Goal: Ask a question

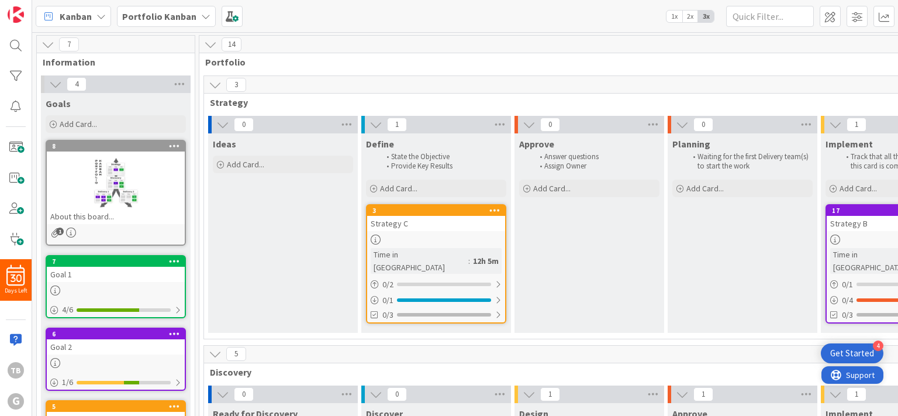
click at [860, 378] on span "Support" at bounding box center [860, 375] width 29 height 14
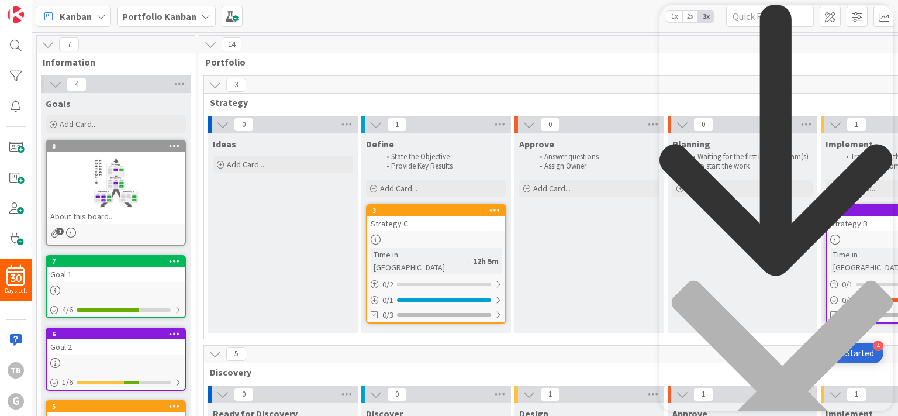
type input "share"
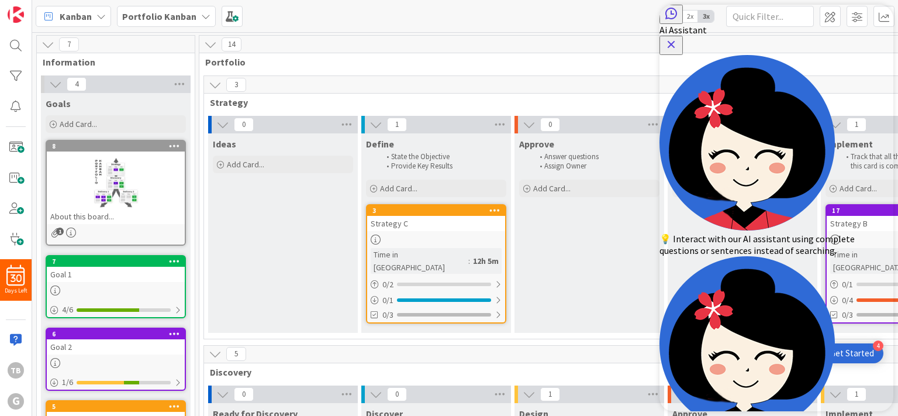
click at [678, 37] on icon "Close Button" at bounding box center [671, 44] width 14 height 14
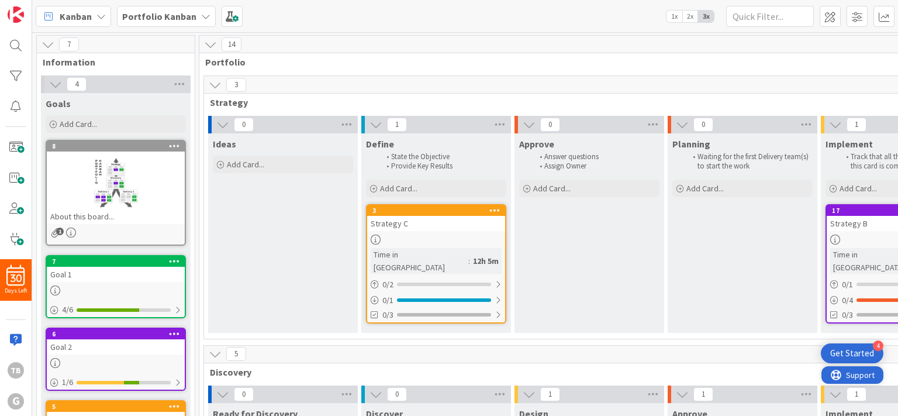
click at [856, 374] on span "Support" at bounding box center [860, 375] width 29 height 14
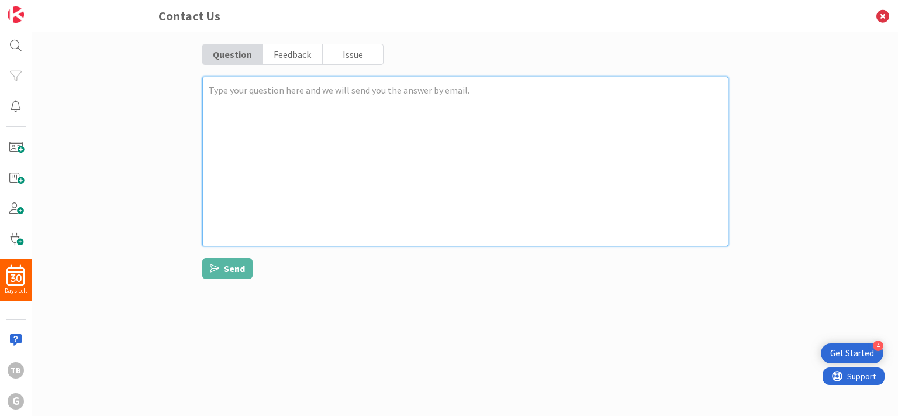
click at [248, 97] on textarea at bounding box center [465, 162] width 526 height 170
type textarea "x"
type textarea "C"
type textarea "x"
type textarea "Ca"
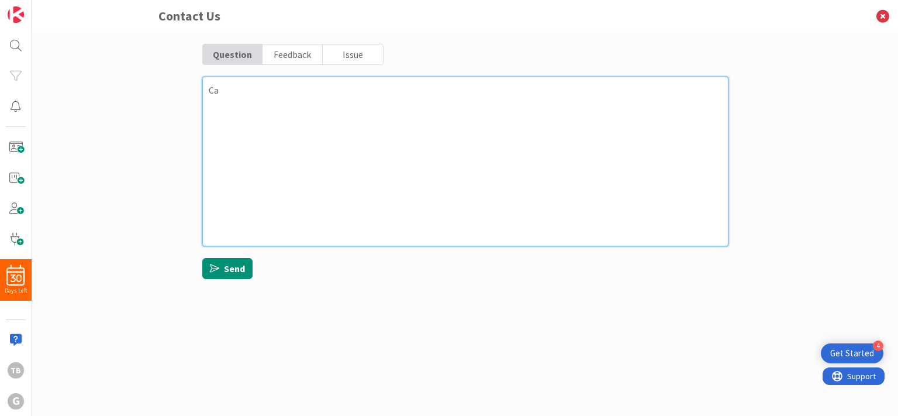
type textarea "x"
type textarea "Can"
type textarea "x"
type textarea "Can"
type textarea "x"
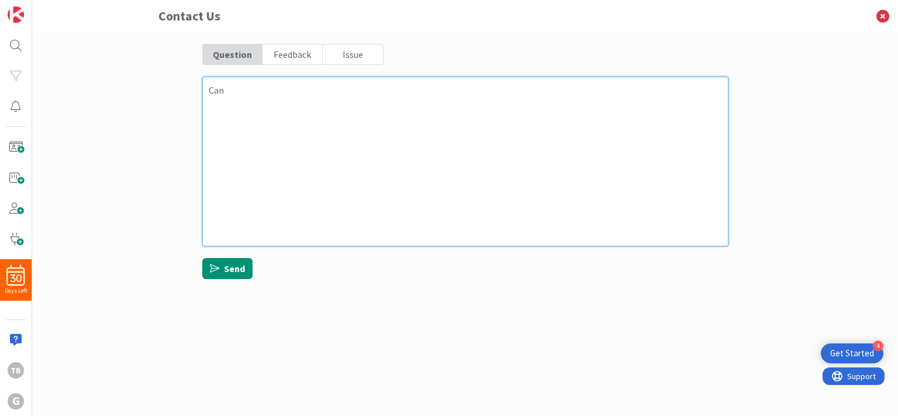
type textarea "Can I"
type textarea "x"
type textarea "Can I"
type textarea "x"
type textarea "Can I s"
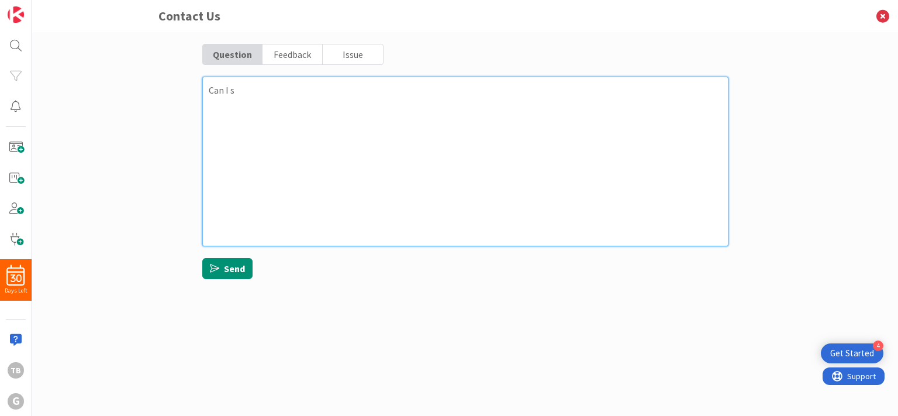
type textarea "x"
type textarea "Can I sh"
type textarea "x"
type textarea "Can I sha"
type textarea "x"
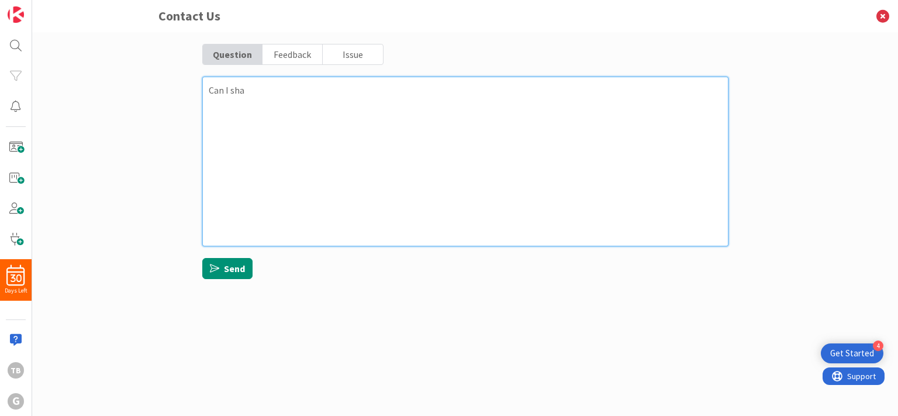
type textarea "Can I shar"
type textarea "x"
type textarea "Can I share"
type textarea "x"
type textarea "Can I share"
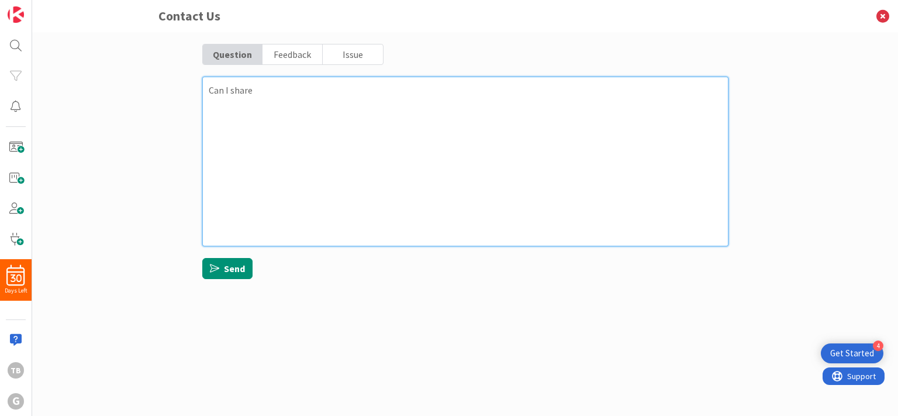
type textarea "x"
type textarea "Can I share t"
type textarea "x"
type textarea "Can I share th"
type textarea "x"
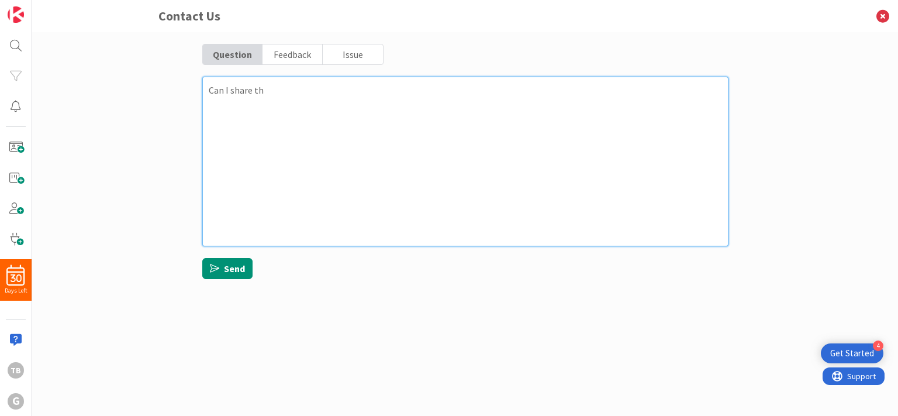
type textarea "Can I share the"
type textarea "x"
type textarea "Can I share the"
type textarea "x"
type textarea "Can I share the B"
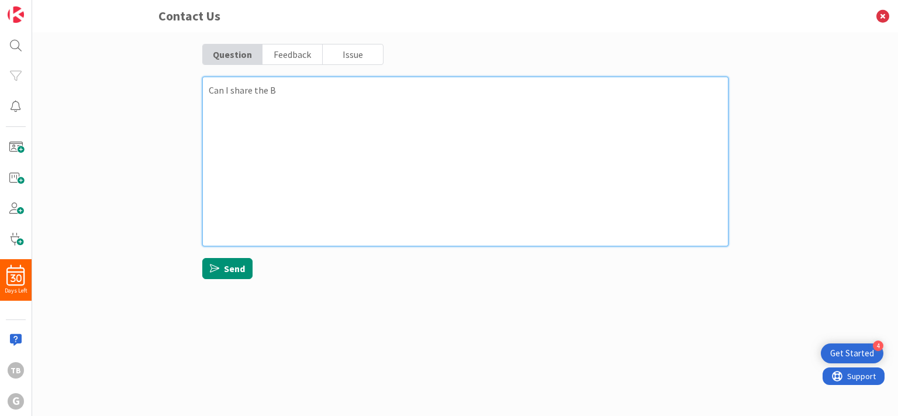
type textarea "x"
type textarea "Can I share the BO"
type textarea "x"
type textarea "Can I share the BOAR"
type textarea "x"
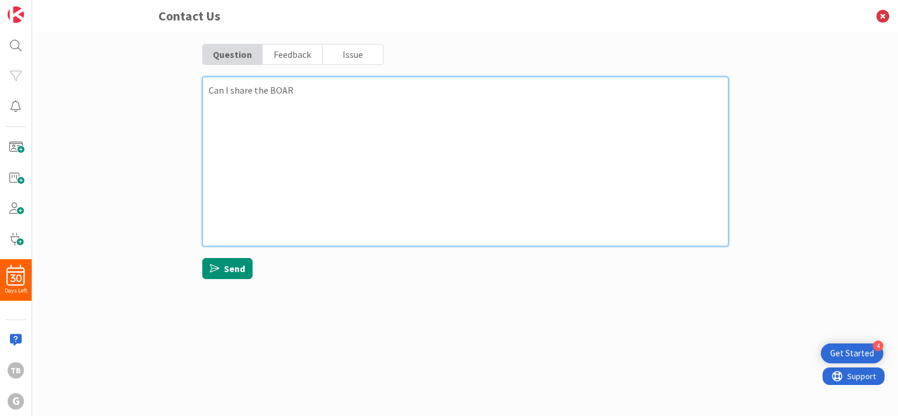
type textarea "Can I share the BOARD"
type textarea "x"
type textarea "Can I share the BOARD"
type textarea "x"
type textarea "Can I share the BOARD a"
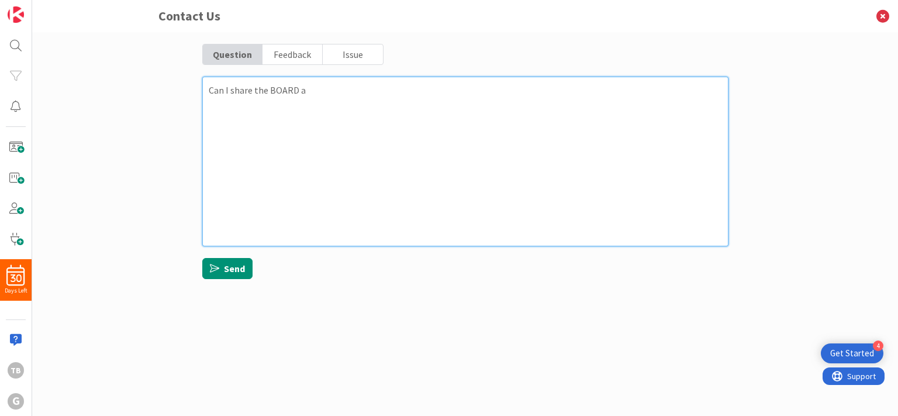
type textarea "x"
type textarea "Can I share the BOARD as"
type textarea "x"
type textarea "Can I share the BOARD as"
type textarea "x"
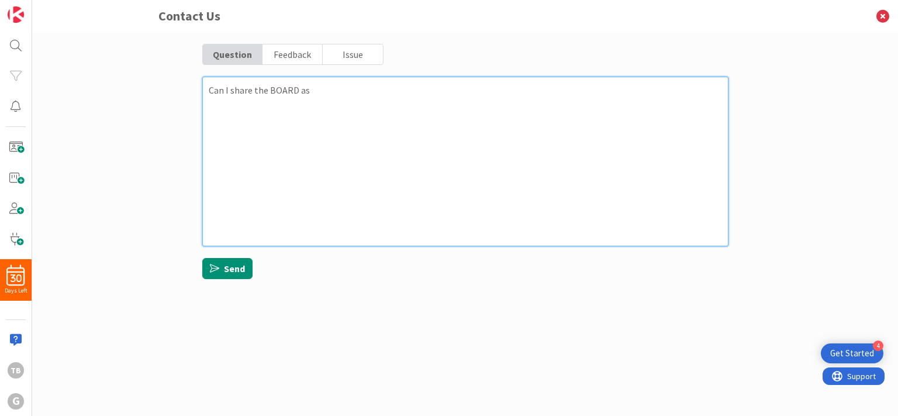
type textarea "Can I share the BOARD as i"
type textarea "x"
type textarea "Can I share the BOARD as iF"
type textarea "x"
type textarea "Can I share the BOARD as iFr"
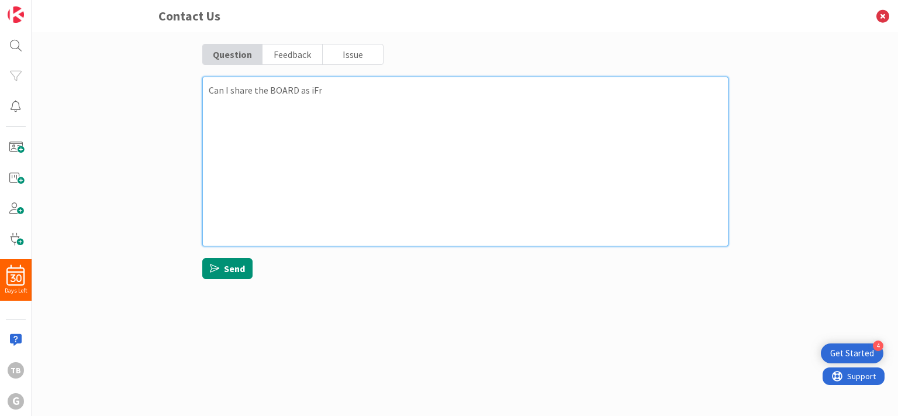
type textarea "x"
type textarea "Can I share the BOARD as iFra"
type textarea "x"
type textarea "Can I share the BOARD as iFram"
type textarea "x"
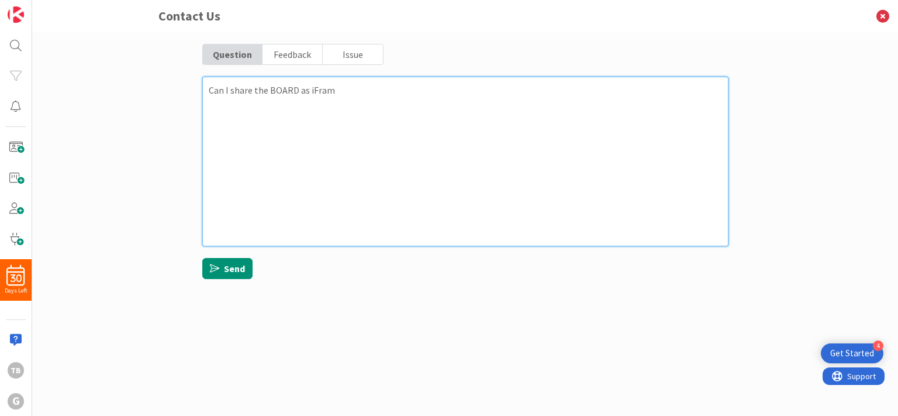
type textarea "Can I share the BOARD as iFrame"
type textarea "x"
type textarea "Can I share the BOARD as iFrame"
type textarea "x"
type textarea "Can I share the BOARD as iFrame o"
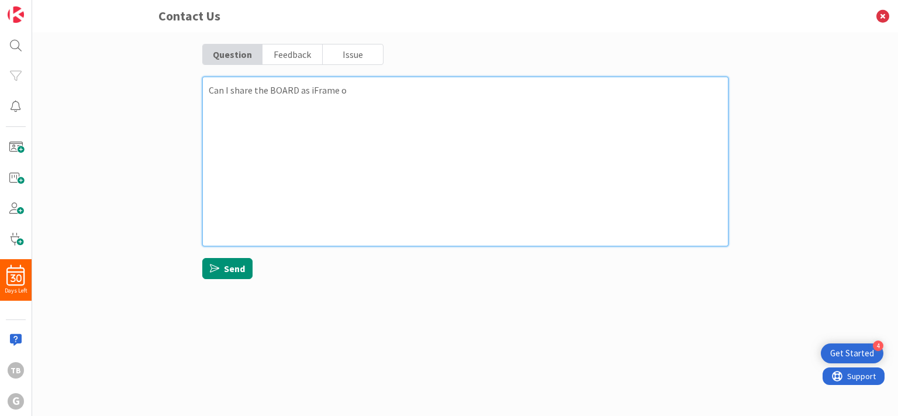
type textarea "x"
type textarea "Can I share the BOARD as iFrame or"
type textarea "x"
type textarea "Can I share the BOARD as iFrame or"
type textarea "x"
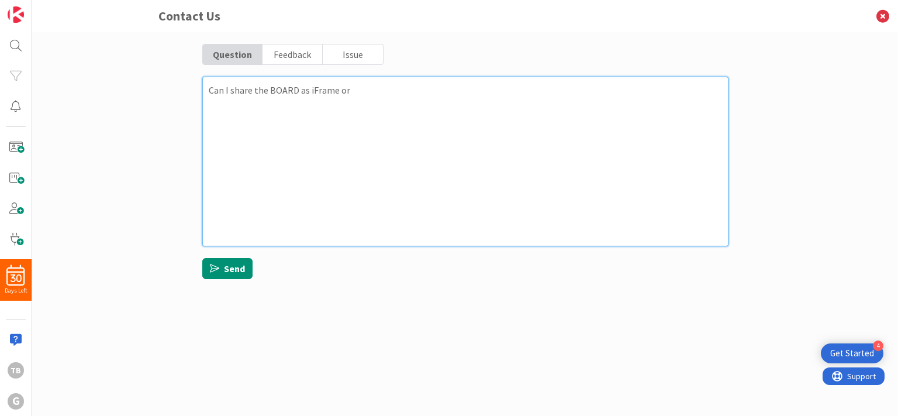
type textarea "Can I share the BOARD as iFrame or"
type textarea "x"
type textarea "Can I share the BOARD as iFrame o"
type textarea "x"
type textarea "Can I share the BOARD as iFrame"
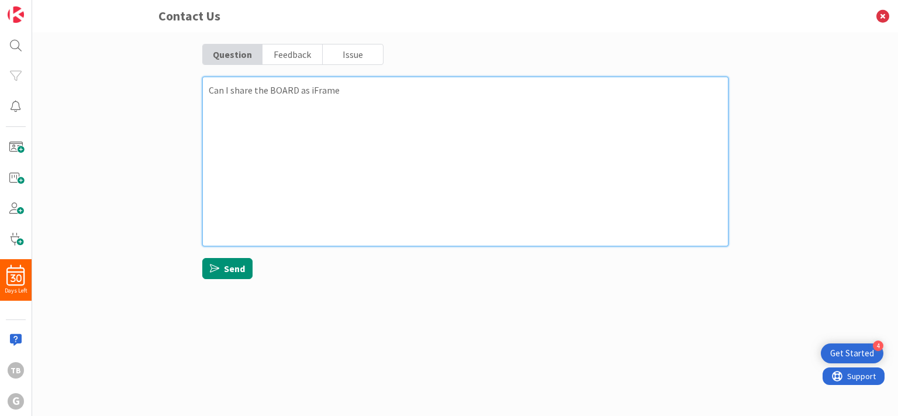
type textarea "x"
type textarea "Can I share the BOARD as iFrame w"
type textarea "x"
type textarea "Can I share the BOARD as iFrame wi"
type textarea "x"
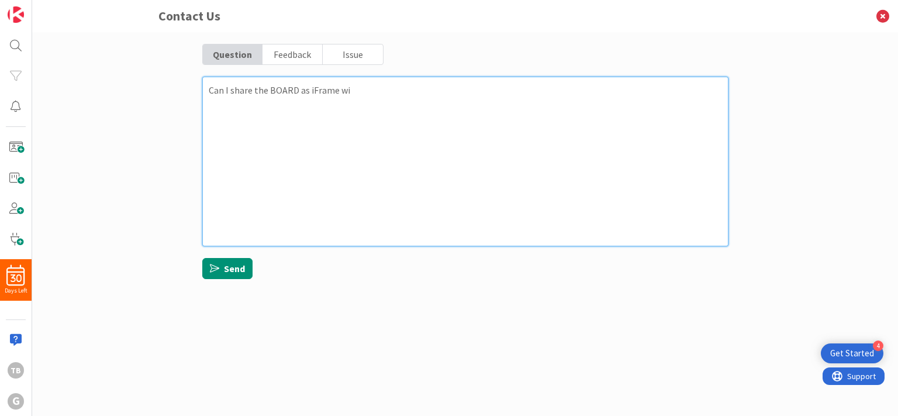
type textarea "Can I share the BOARD as iFrame wit"
type textarea "x"
type textarea "Can I share the BOARD as iFrame with"
type textarea "x"
type textarea "Can I share the BOARD as iFrame with"
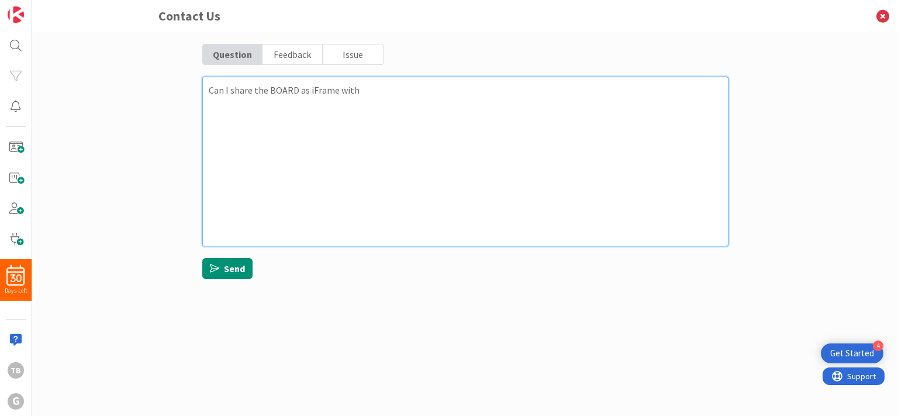
type textarea "x"
type textarea "Can I share the BOARD as iFrame with o"
type textarea "x"
type textarea "Can I share the BOARD as iFrame with ou"
type textarea "x"
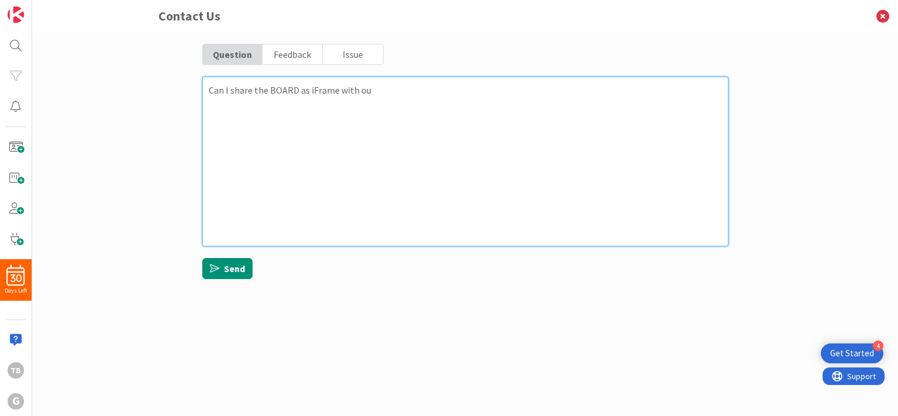
type textarea "Can I share the BOARD as iFrame with our"
type textarea "x"
type textarea "Can I share the BOARD as iFrame with our"
type textarea "x"
type textarea "Can I share the BOARD as iFrame with our c"
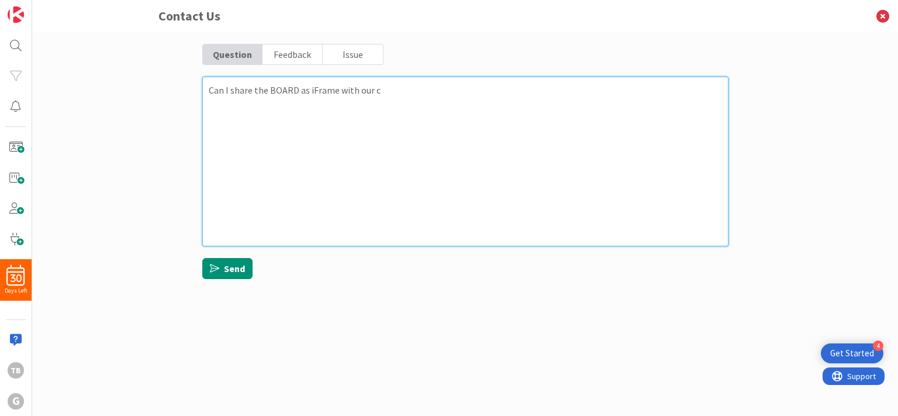
type textarea "x"
type textarea "Can I share the BOARD as iFrame with our cl"
type textarea "x"
type textarea "Can I share the BOARD as iFrame with our cli"
type textarea "x"
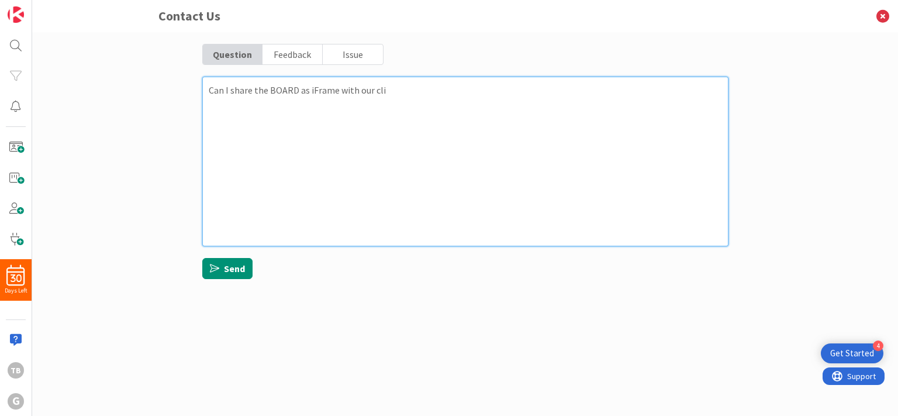
type textarea "Can I share the BOARD as iFrame with our clie"
type textarea "x"
type textarea "Can I share the BOARD as iFrame with our clien"
type textarea "x"
type textarea "Can I share the BOARD as iFrame with our client"
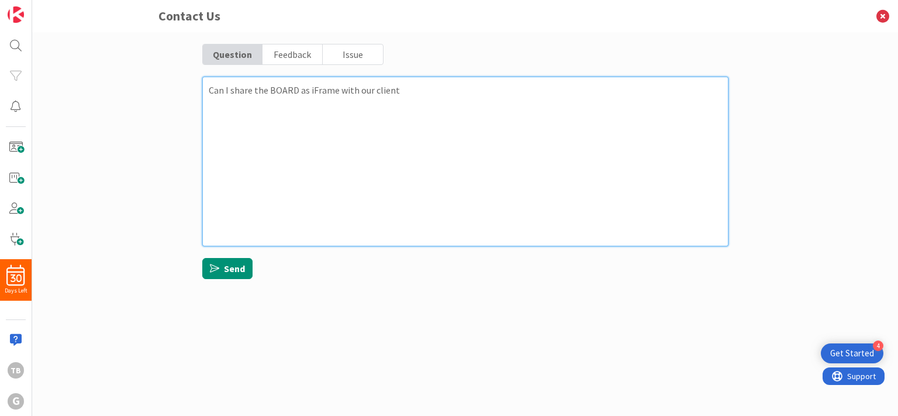
type textarea "x"
type textarea "Can I share the BOARD as iFrame with our clients"
type textarea "x"
type textarea "Can I share the BOARD as iFrame with our clients"
type textarea "x"
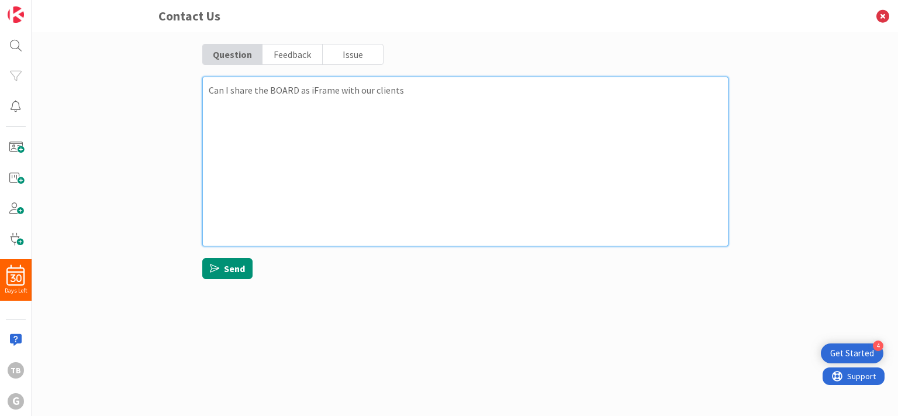
type textarea "Can I share the BOARD as iFrame with our clients o"
type textarea "x"
type textarea "Can I share the BOARD as iFrame with our clients or"
type textarea "x"
type textarea "Can I share the BOARD as iFrame with our clients or"
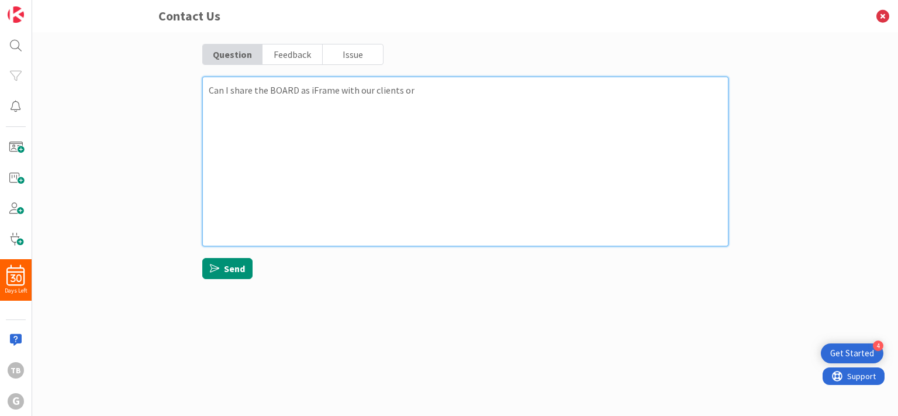
type textarea "x"
type textarea "Can I share the BOARD as iFrame with our clients or i"
type textarea "x"
type textarea "Can I share the BOARD as iFrame with our clients or is"
type textarea "x"
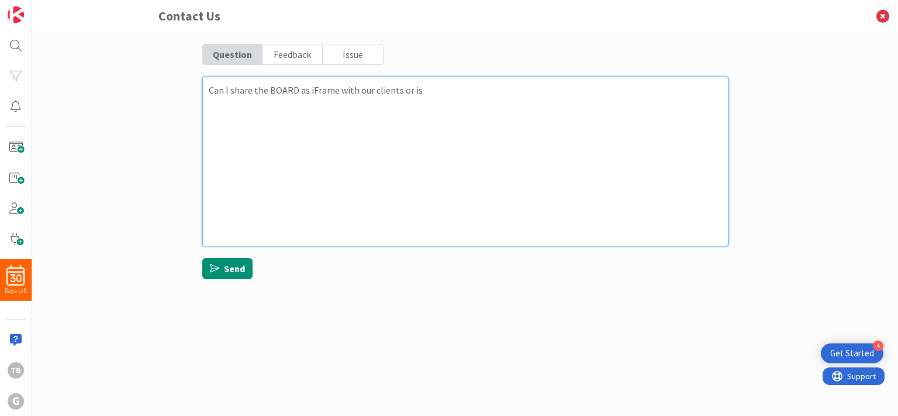
type textarea "Can I share the BOARD as iFrame with our clients or is"
type textarea "x"
type textarea "Can I share the BOARD as iFrame with our clients or is t"
type textarea "x"
type textarea "Can I share the BOARD as iFrame with our clients or is th"
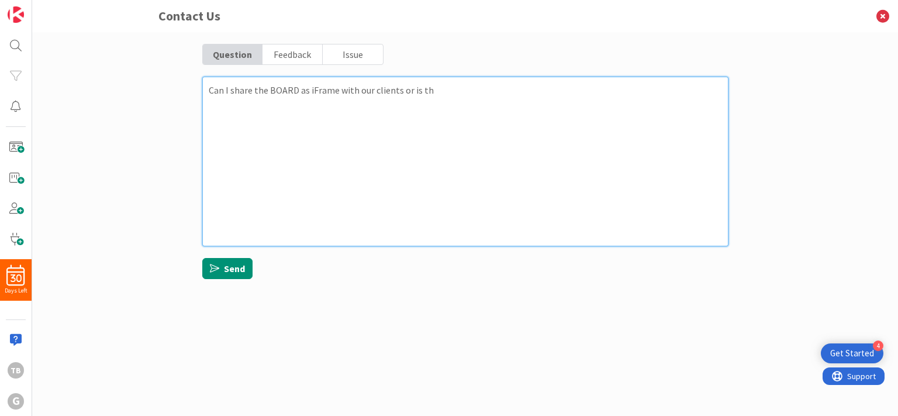
type textarea "x"
type textarea "Can I share the BOARD as iFrame with our clients or is the"
type textarea "x"
type textarea "Can I share the BOARD as iFrame with our clients or is ther"
type textarea "x"
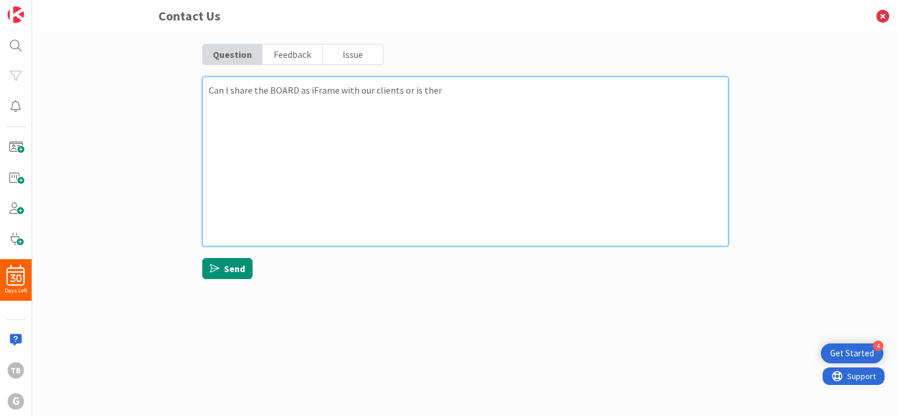
type textarea "Can I share the BOARD as iFrame with our clients or is there"
type textarea "x"
type textarea "Can I share the BOARD as iFrame with our clients or is there"
type textarea "x"
type textarea "Can I share the BOARD as iFrame with our clients or is there"
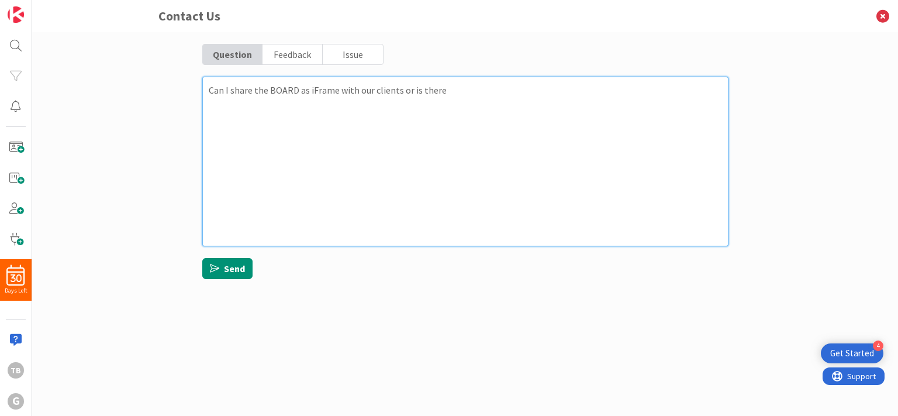
type textarea "x"
type textarea "Can I share the BOARD as iFrame with our clients or is there a"
type textarea "x"
type textarea "Can I share the BOARD as iFrame with our clients or is there a"
type textarea "x"
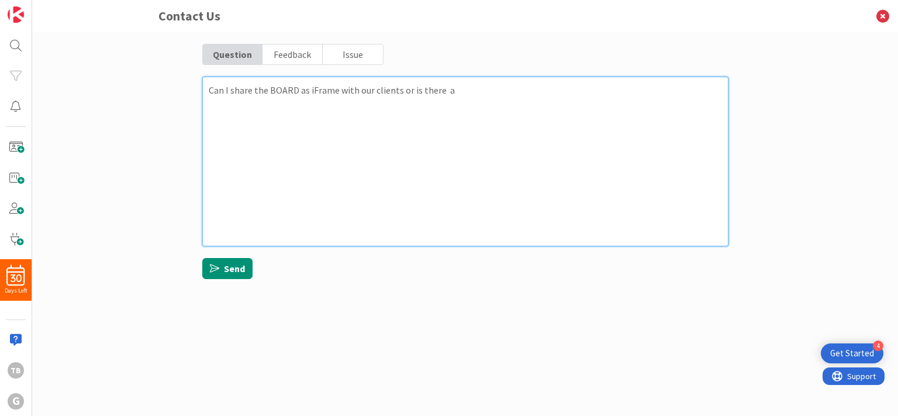
type textarea "Can I share the BOARD as iFrame with our clients or is there a P"
type textarea "x"
type textarea "Can I share the BOARD as iFrame with our clients or is there a PO"
type textarea "x"
type textarea "Can I share the BOARD as iFrame with our clients or is there a POR"
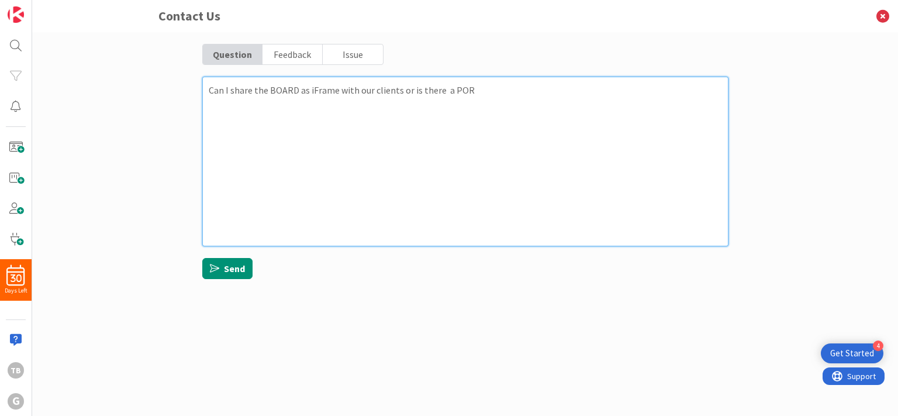
type textarea "x"
type textarea "Can I share the BOARD as iFrame with our clients or is there a PORT"
type textarea "x"
type textarea "Can I share the BOARD as iFrame with our clients or is there a PORTA"
type textarea "x"
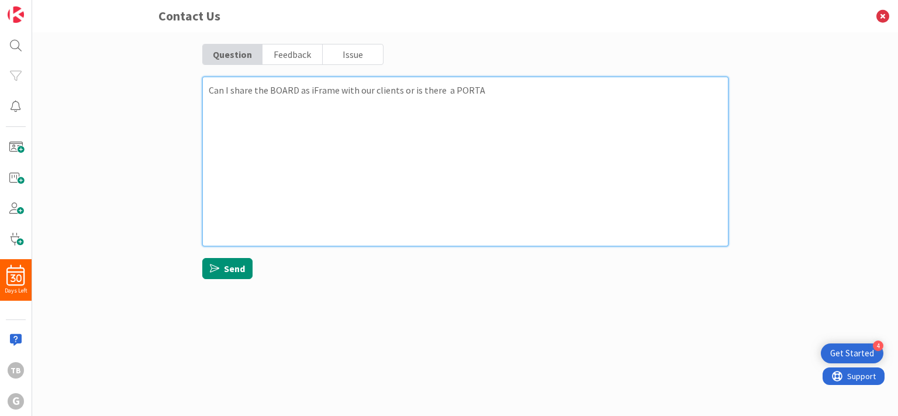
type textarea "Can I share the BOARD as iFrame with our clients or is there a PORTAL"
type textarea "x"
type textarea "Can I share the BOARD as iFrame with our clients or is there a PORTAL"
type textarea "x"
type textarea "Can I share the BOARD as iFrame with our clients or is there a PORTAL w"
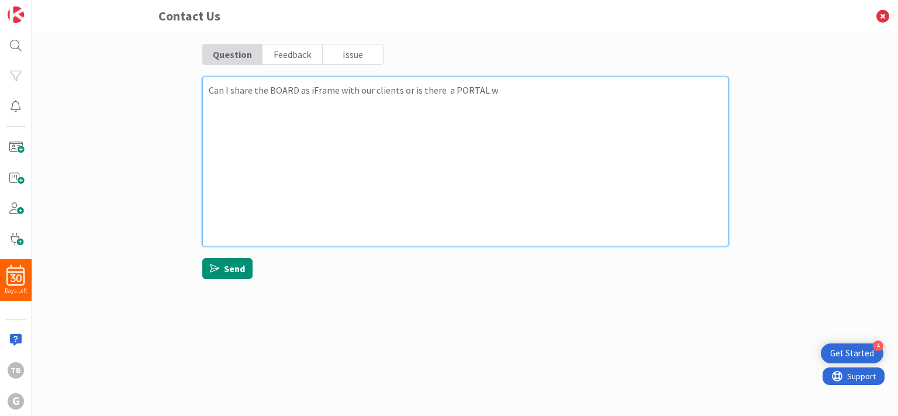
type textarea "x"
type textarea "Can I share the BOARD as iFrame with our clients or is there a PORTAL wi"
type textarea "x"
type textarea "Can I share the BOARD as iFrame with our clients or is there a PORTAL wit"
type textarea "x"
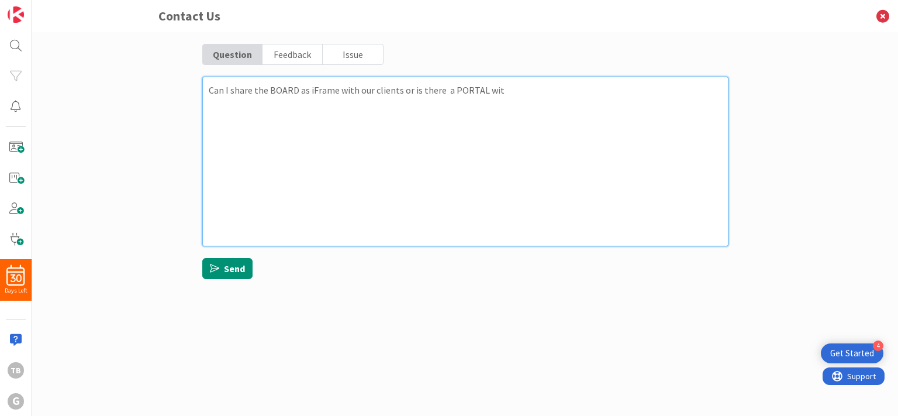
type textarea "Can I share the BOARD as iFrame with our clients or is there a PORTAL with"
type textarea "x"
type textarea "Can I share the BOARD as iFrame with our clients or is there a PORTAL with"
type textarea "x"
type textarea "Can I share the BOARD as iFrame with our clients or is there a PORTAL with o"
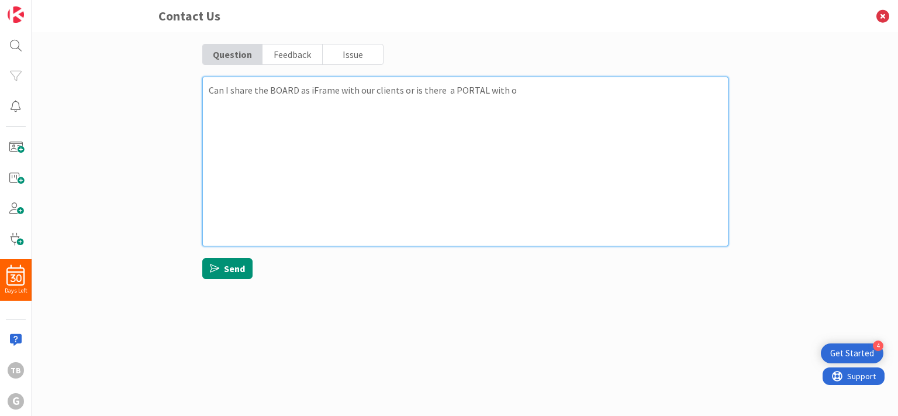
type textarea "x"
type textarea "Can I share the BOARD as iFrame with our clients or is there a PORTAL with ou"
type textarea "x"
type textarea "Can I share the BOARD as iFrame with our clients or is there a PORTAL with our"
type textarea "x"
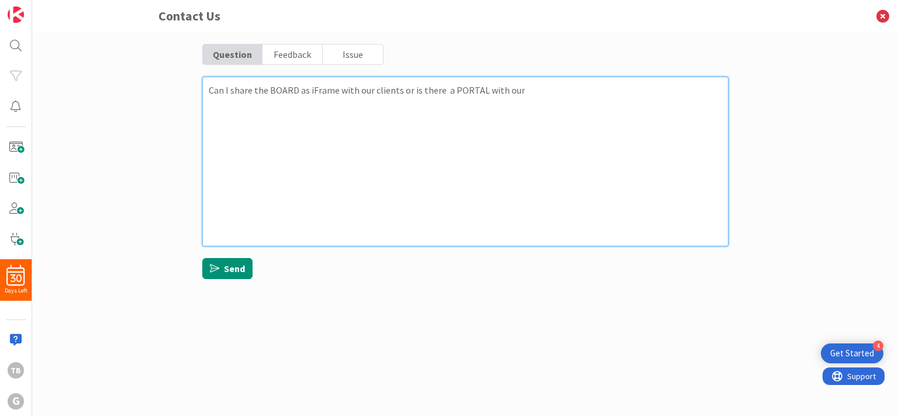
type textarea "Can I share the BOARD as iFrame with our clients or is there a PORTAL with our"
type textarea "x"
type textarea "Can I share the BOARD as iFrame with our clients or is there a PORTAL with our C"
type textarea "x"
type textarea "Can I share the BOARD as iFrame with our clients or is there a PORTAL with our …"
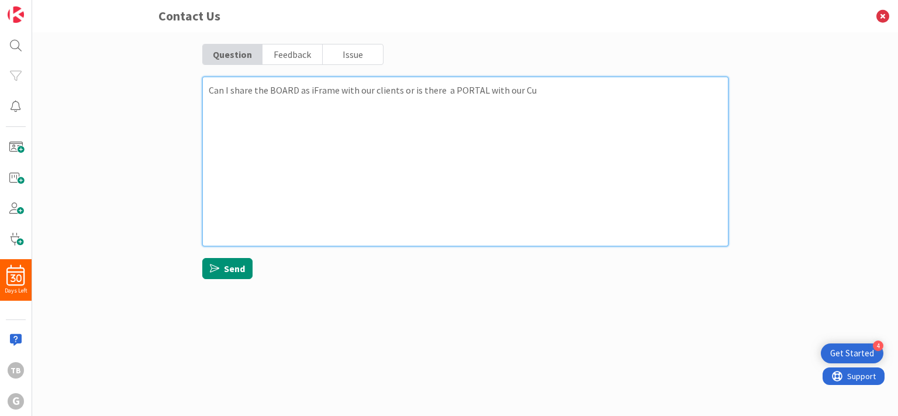
type textarea "x"
type textarea "Can I share the BOARD as iFrame with our clients or is there a PORTAL with our …"
type textarea "x"
type textarea "Can I share the BOARD as iFrame with our clients or is there a PORTAL with our …"
type textarea "x"
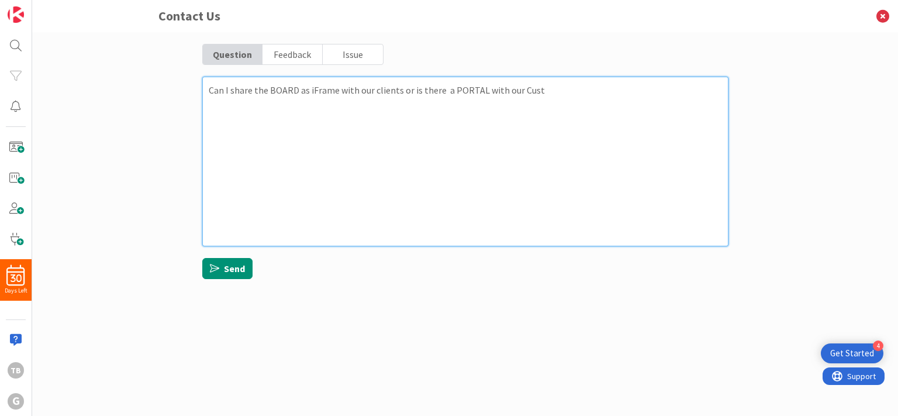
type textarea "Can I share the BOARD as iFrame with our clients or is there a PORTAL with our …"
type textarea "x"
type textarea "Can I share the BOARD as iFrame with our clients or is there a PORTAL with our …"
type textarea "x"
type textarea "Can I share the BOARD as iFrame with our clients or is there a PORTAL with our …"
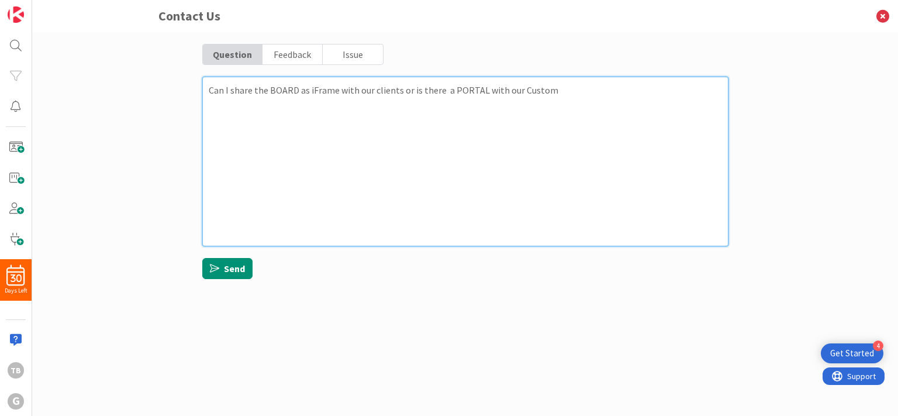
type textarea "x"
type textarea "Can I share the BOARD as iFrame with our clients or is there a PORTAL with our …"
type textarea "x"
type textarea "Can I share the BOARD as iFrame with our clients or is there a PORTAL with our …"
type textarea "x"
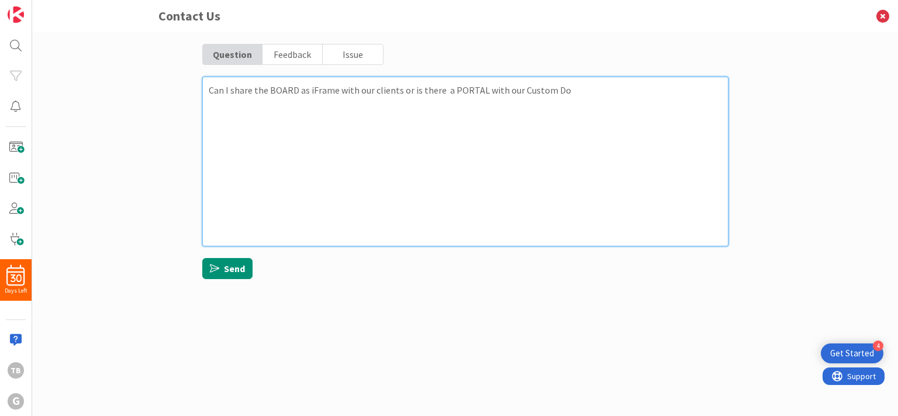
type textarea "Can I share the BOARD as iFrame with our clients or is there a PORTAL with our …"
type textarea "x"
type textarea "Can I share the BOARD as iFrame with our clients or is there a PORTAL with our …"
type textarea "x"
type textarea "Can I share the BOARD as iFrame with our clients or is there a PORTAL with our …"
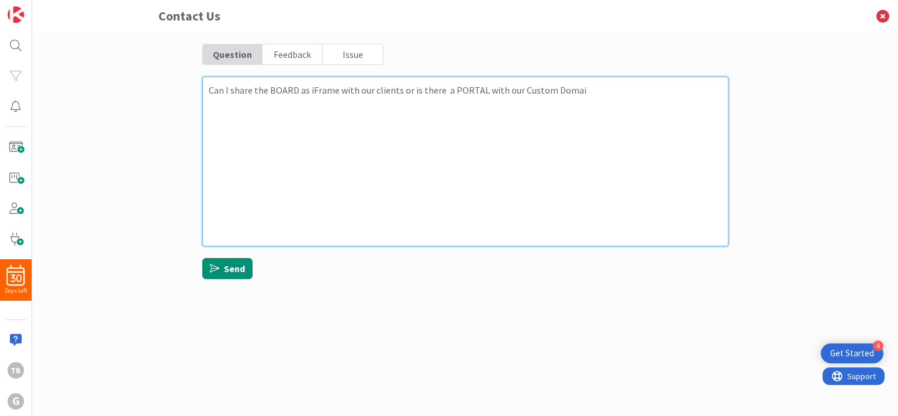
type textarea "x"
type textarea "Can I share the BOARD as iFrame with our clients or is there a PORTAL with our …"
type textarea "x"
type textarea "Can I share the BOARD as iFrame with our clients or is there a PORTAL with our …"
type textarea "x"
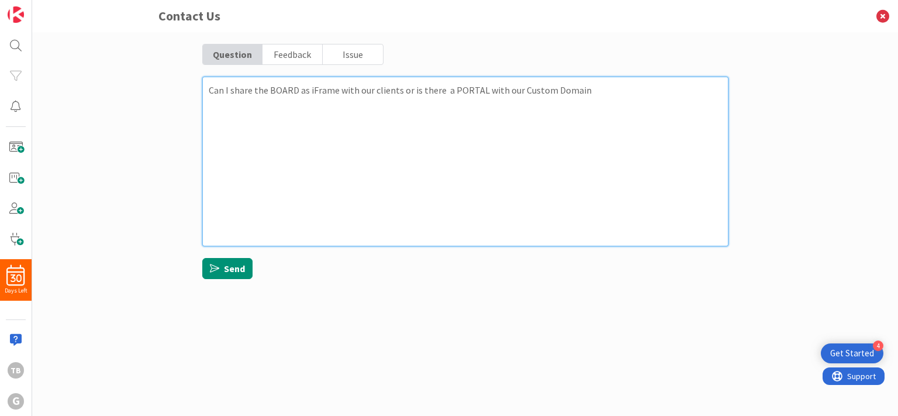
type textarea "Can I share the BOARD as iFrame with our clients or is there a PORTAL with our …"
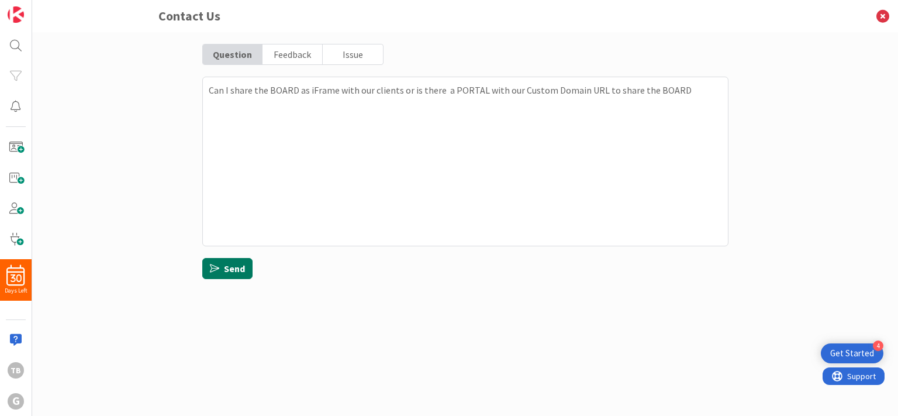
click at [234, 272] on button "Send" at bounding box center [227, 268] width 50 height 21
